Goal: Transaction & Acquisition: Purchase product/service

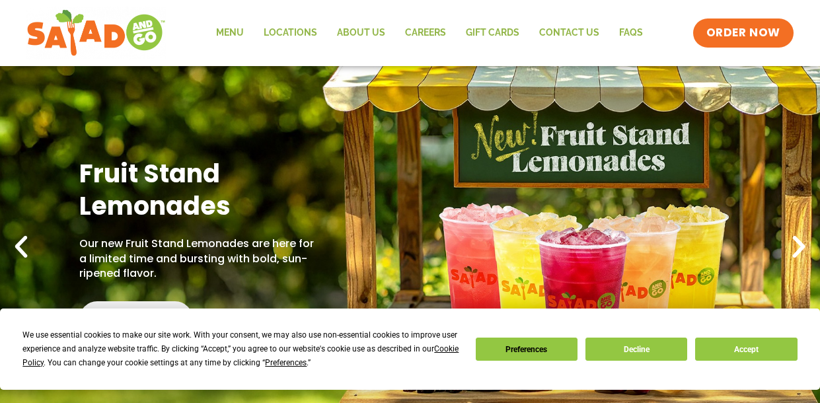
scroll to position [77, 0]
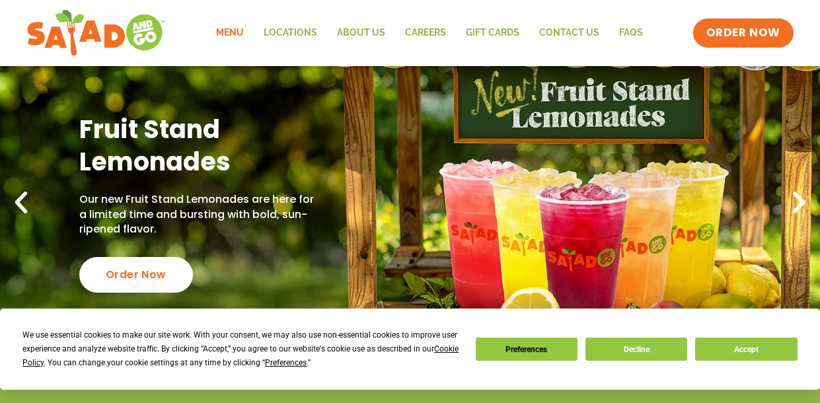
click at [233, 31] on link "Menu" at bounding box center [230, 33] width 48 height 30
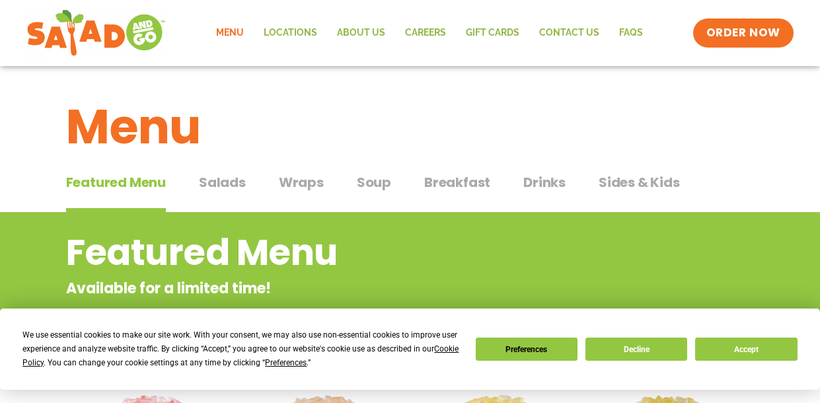
click at [210, 184] on span "Salads" at bounding box center [222, 182] width 47 height 20
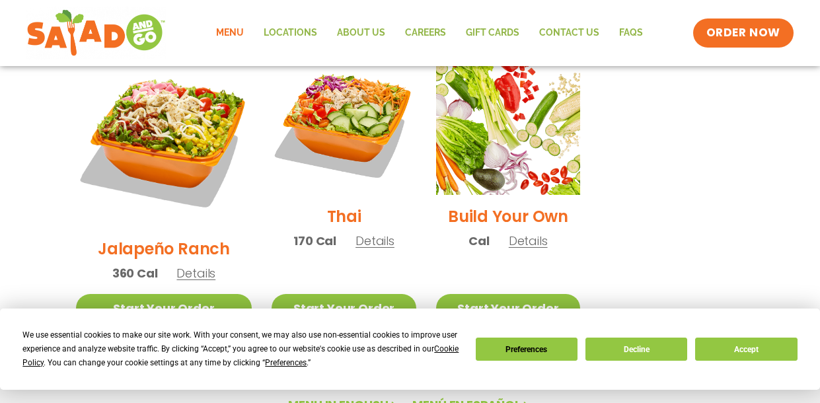
scroll to position [1134, 0]
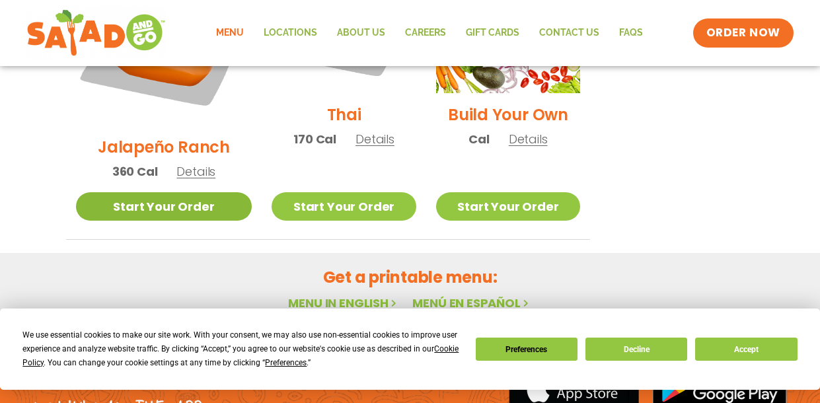
click at [170, 192] on link "Start Your Order" at bounding box center [164, 206] width 176 height 28
